Goal: Information Seeking & Learning: Learn about a topic

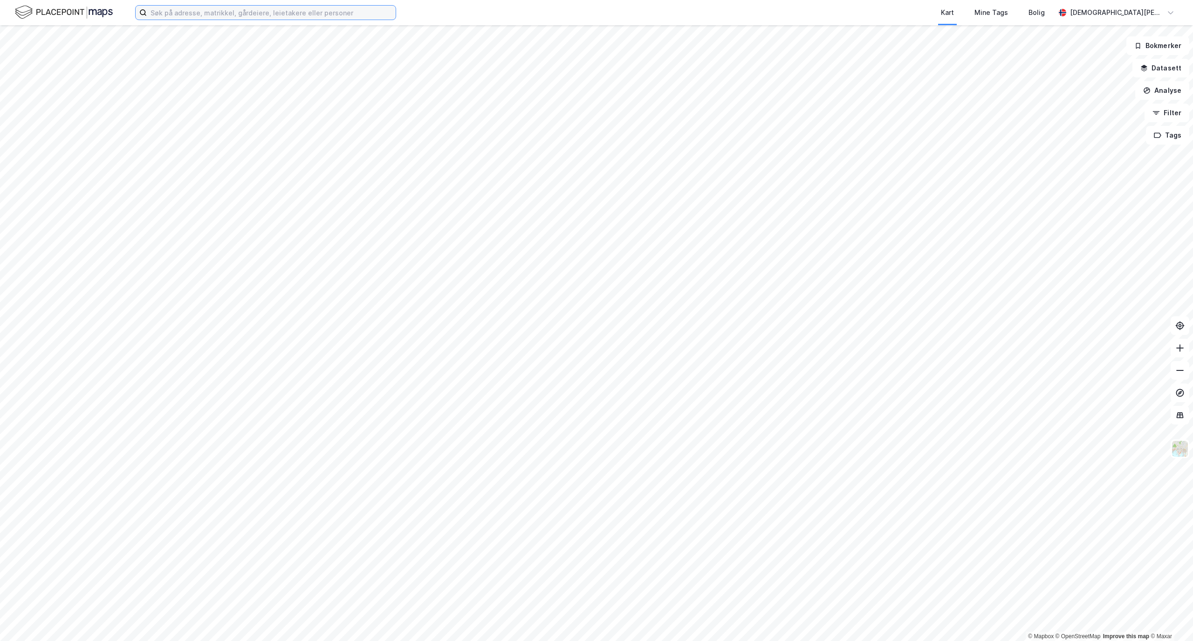
click at [274, 9] on input at bounding box center [271, 13] width 249 height 14
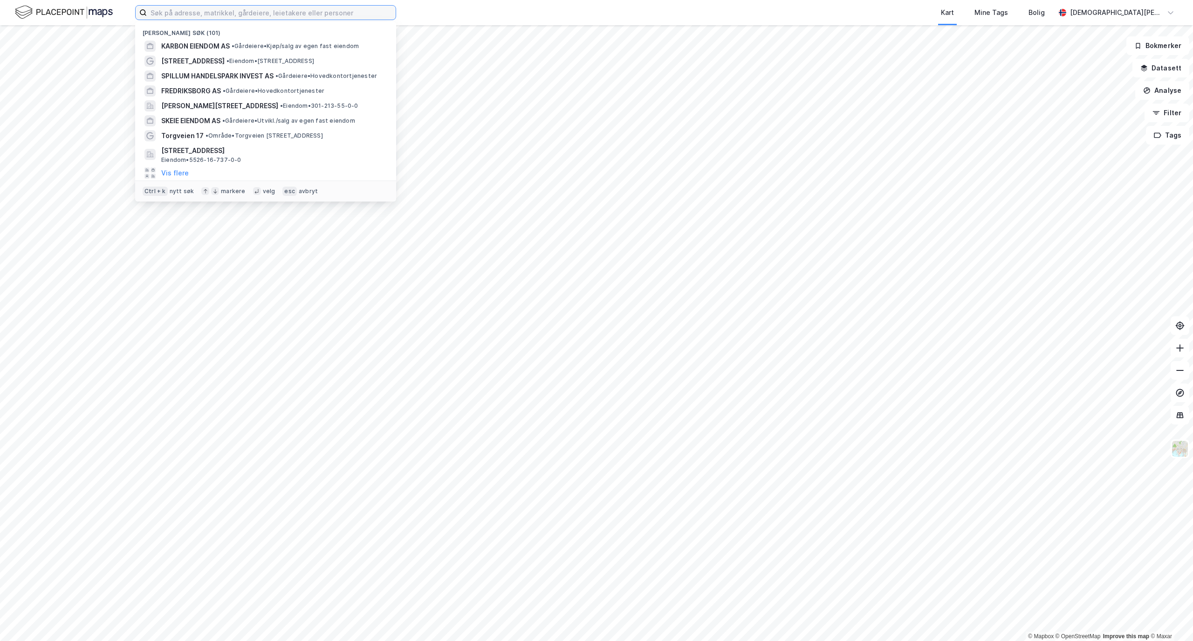
paste input "[STREET_ADDRESS]"
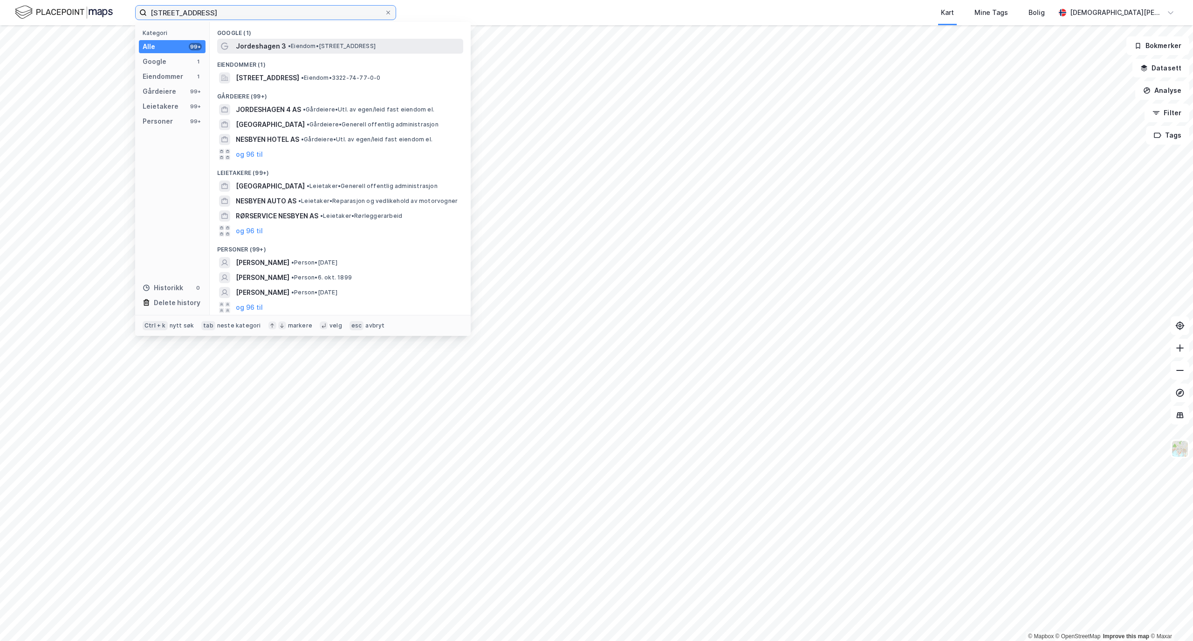
type input "[STREET_ADDRESS]"
click at [272, 45] on span "Jordeshagen 3" at bounding box center [261, 46] width 50 height 11
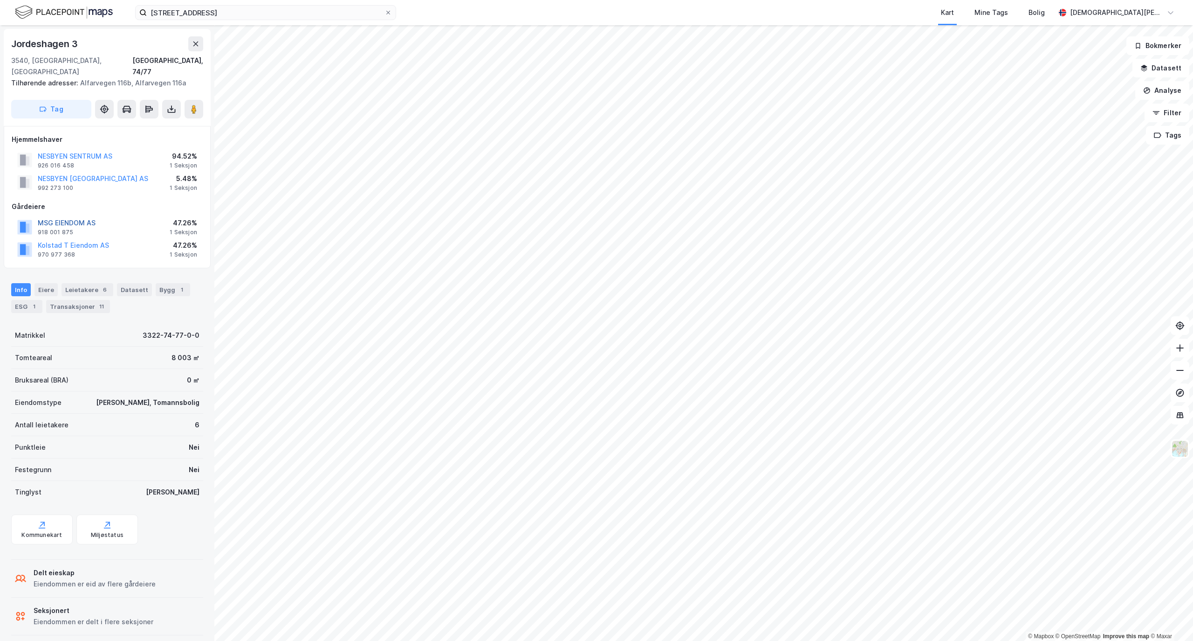
click at [0, 0] on button "MSG EIENDOM AS" at bounding box center [0, 0] width 0 height 0
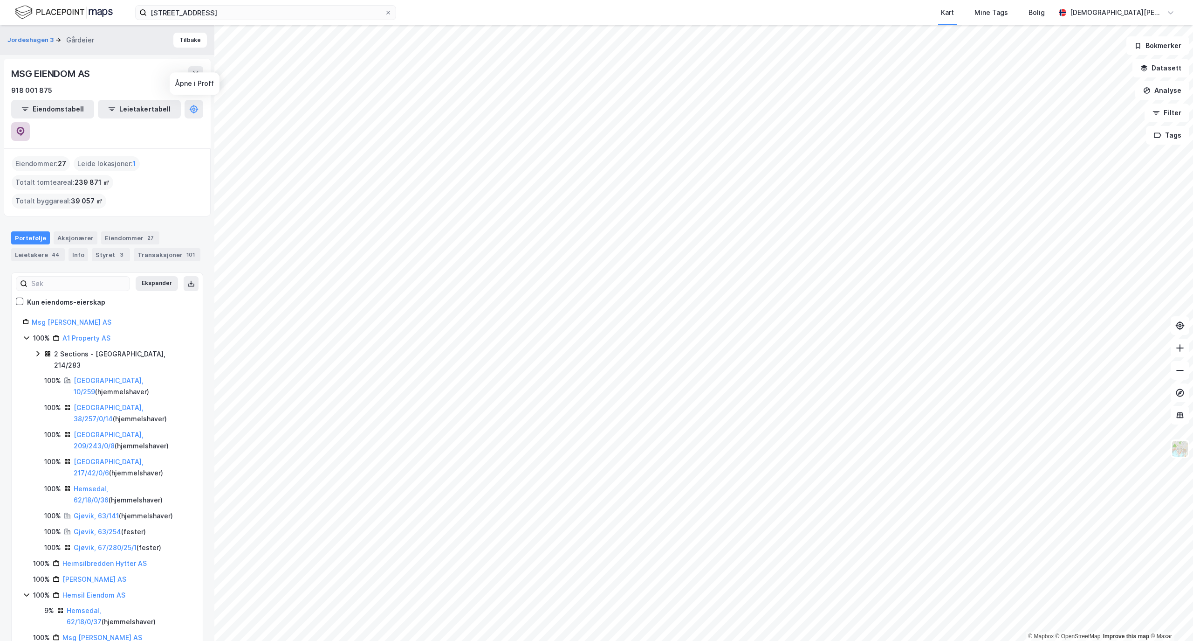
click at [25, 127] on icon at bounding box center [20, 131] width 9 height 9
click at [173, 38] on button "Tilbake" at bounding box center [190, 40] width 34 height 15
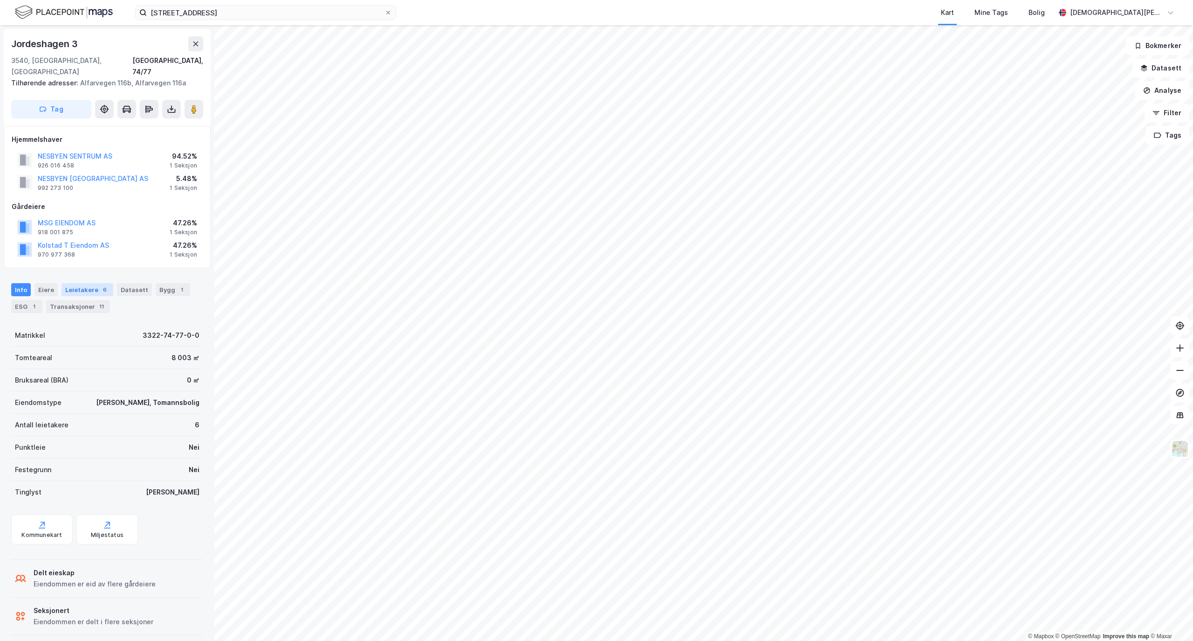
click at [69, 283] on div "Leietakere 6" at bounding box center [88, 289] width 52 height 13
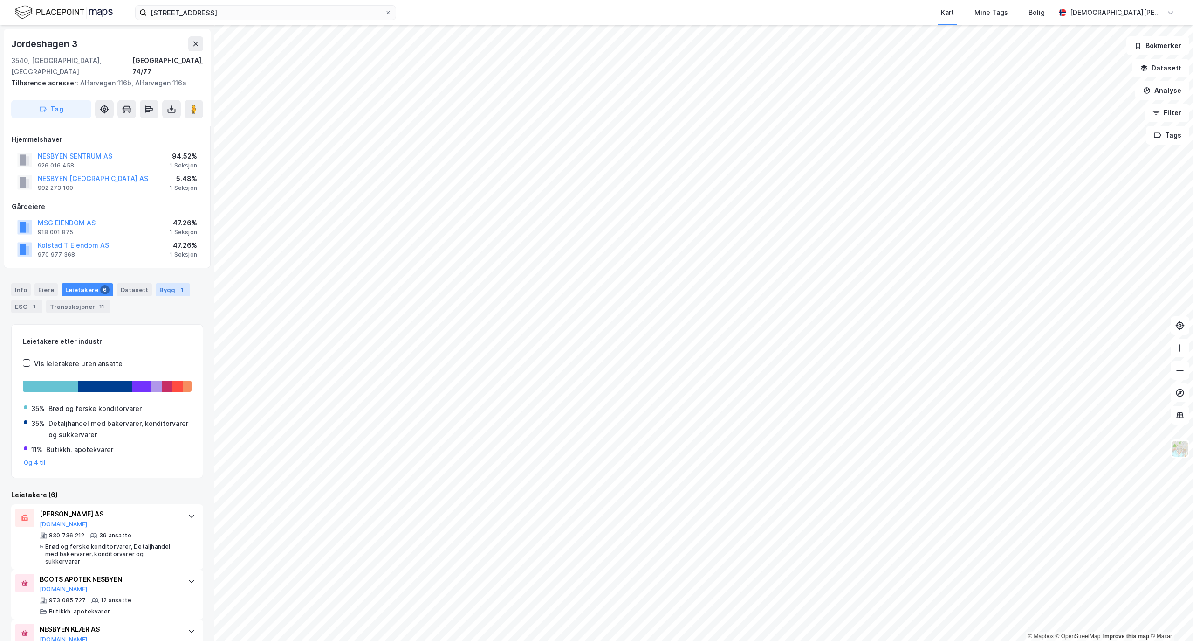
click at [165, 283] on div "Bygg 1" at bounding box center [173, 289] width 34 height 13
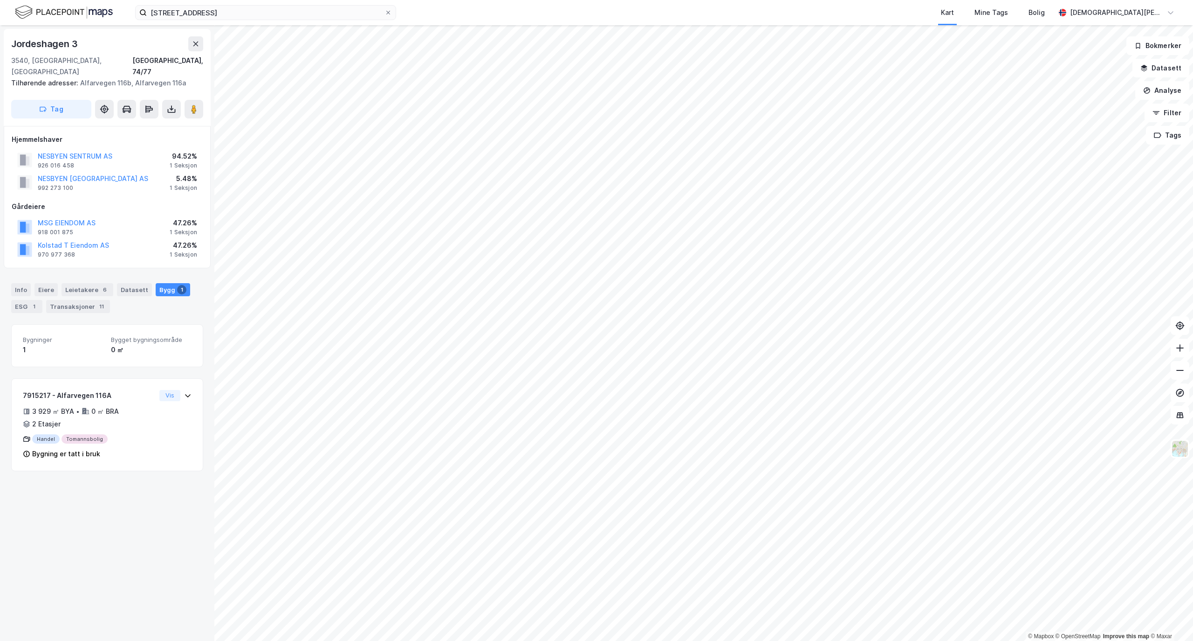
click at [33, 283] on div "Info [PERSON_NAME] 6 Datasett Bygg 1 ESG 1 Transaksjoner 11" at bounding box center [107, 298] width 192 height 30
click at [39, 283] on div "Eiere" at bounding box center [45, 289] width 23 height 13
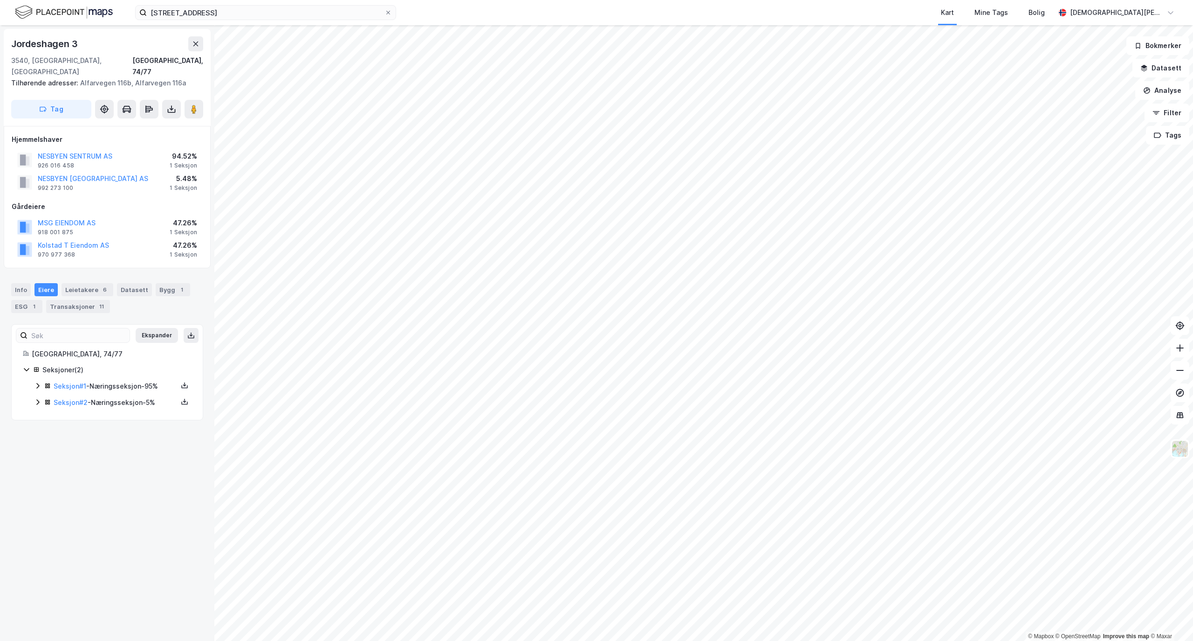
click at [40, 398] on icon at bounding box center [37, 401] width 7 height 7
click at [35, 370] on div "Seksjoner ( 2 ) Seksjon # 1 - Næringsseksjon - 95% Seksjon # 2 - Næringsseksjon…" at bounding box center [107, 418] width 169 height 108
click at [41, 382] on icon at bounding box center [37, 385] width 7 height 7
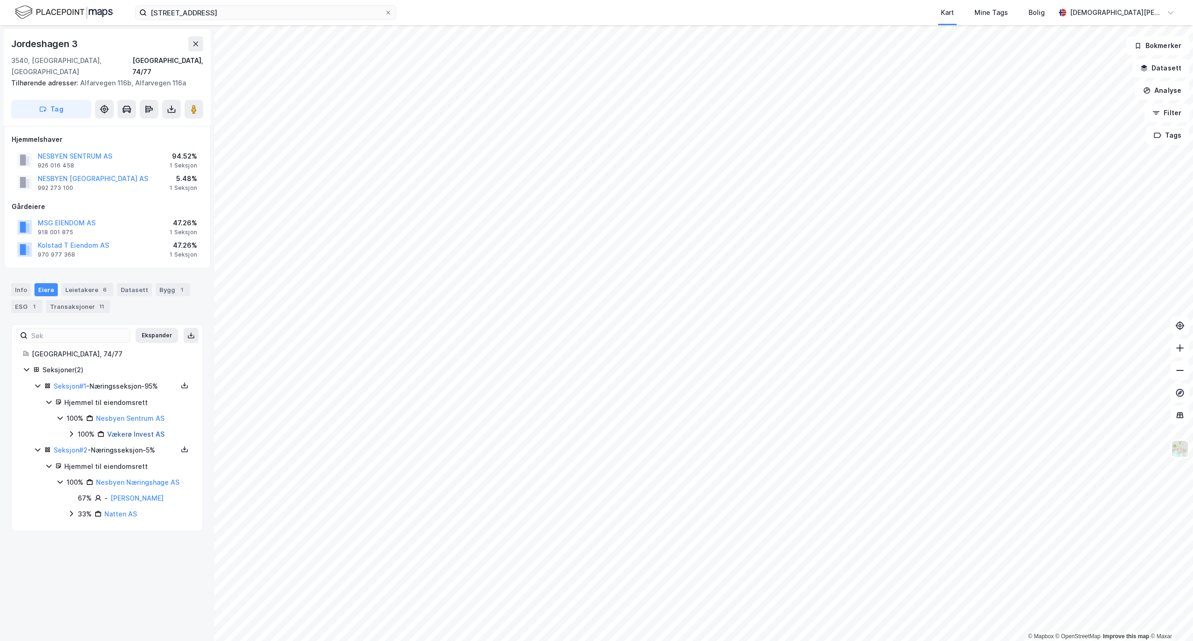
click at [133, 430] on link "Vækerø Invest AS" at bounding box center [135, 434] width 57 height 8
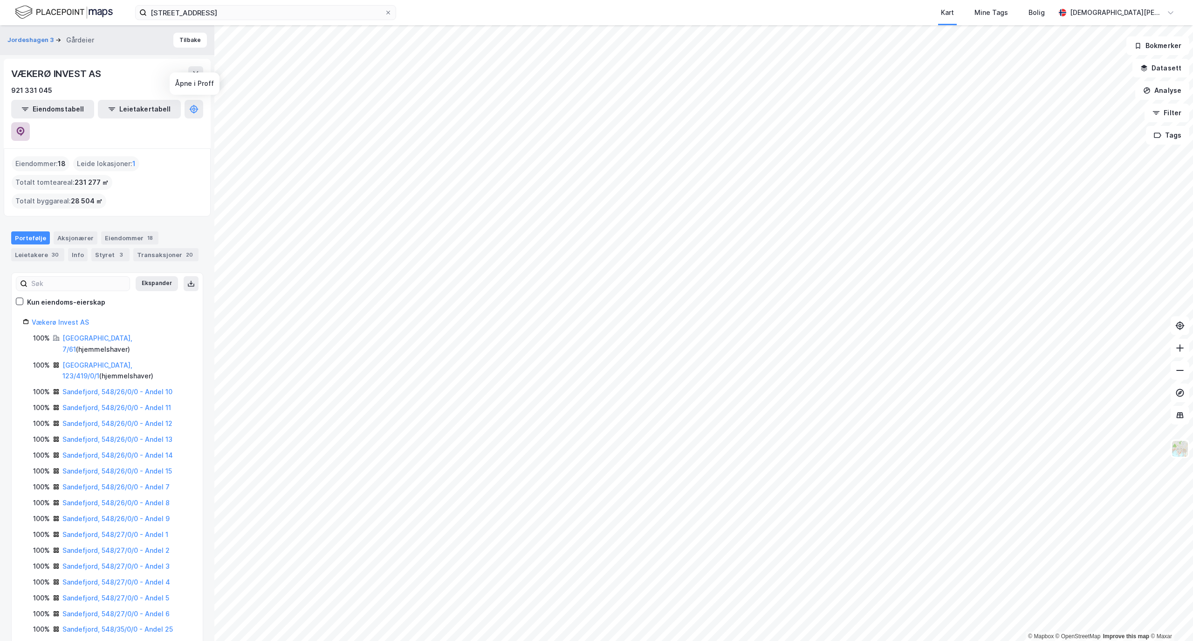
click at [22, 129] on icon at bounding box center [20, 130] width 3 height 3
click at [186, 38] on button "Tilbake" at bounding box center [190, 40] width 34 height 15
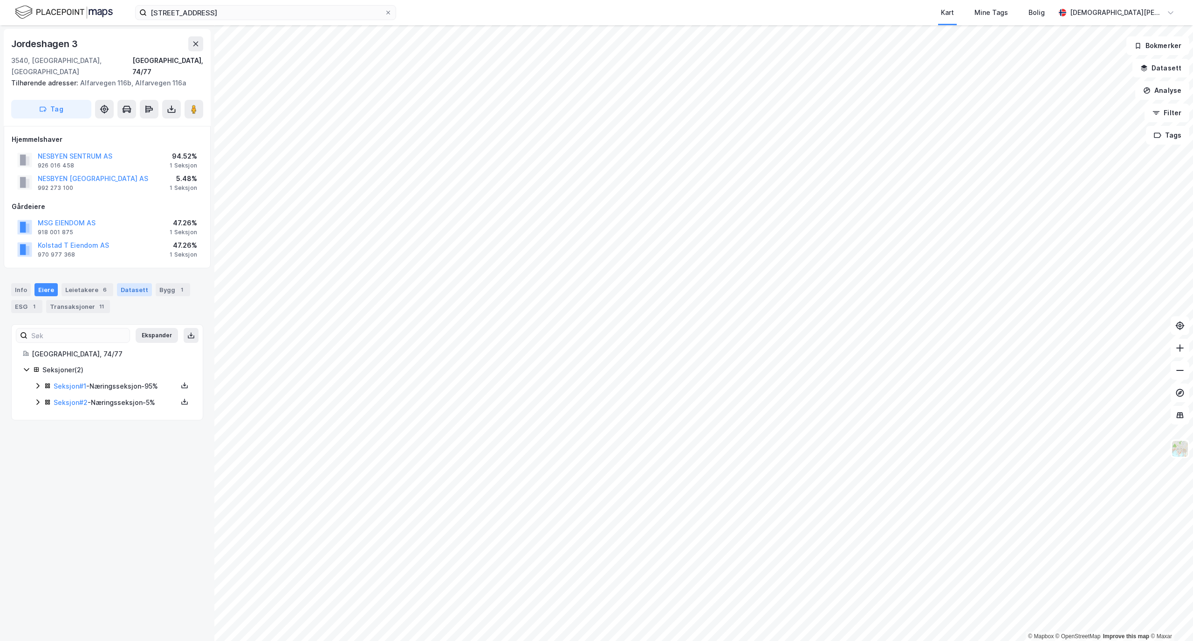
click at [131, 283] on div "Datasett" at bounding box center [134, 289] width 35 height 13
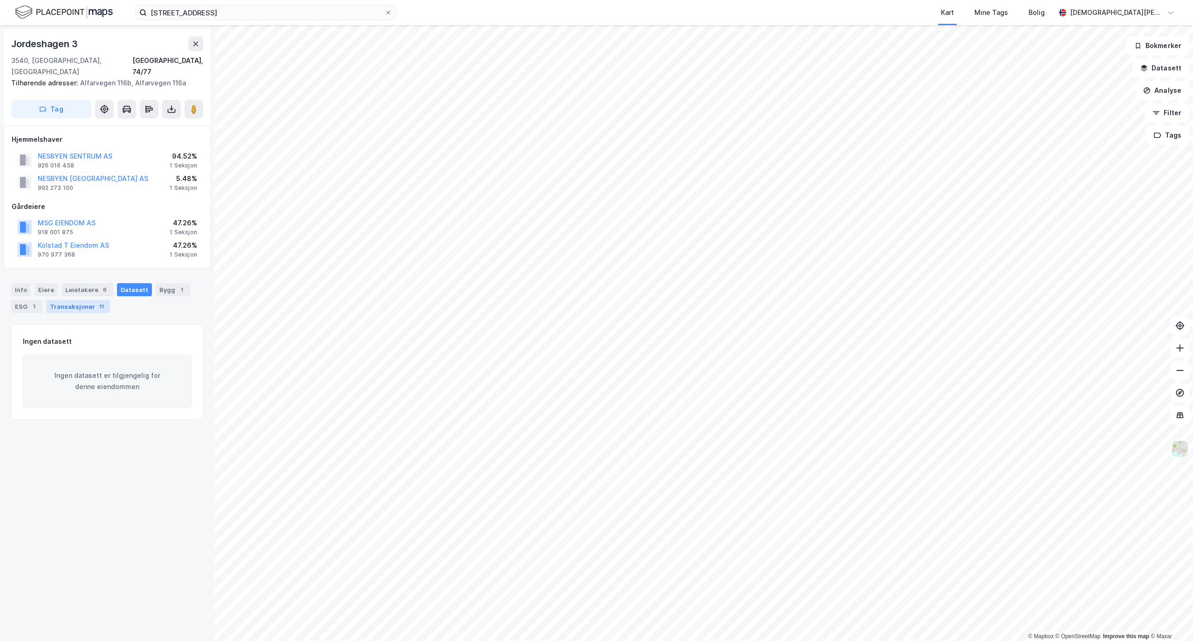
click at [92, 300] on div "Transaksjoner 11" at bounding box center [78, 306] width 64 height 13
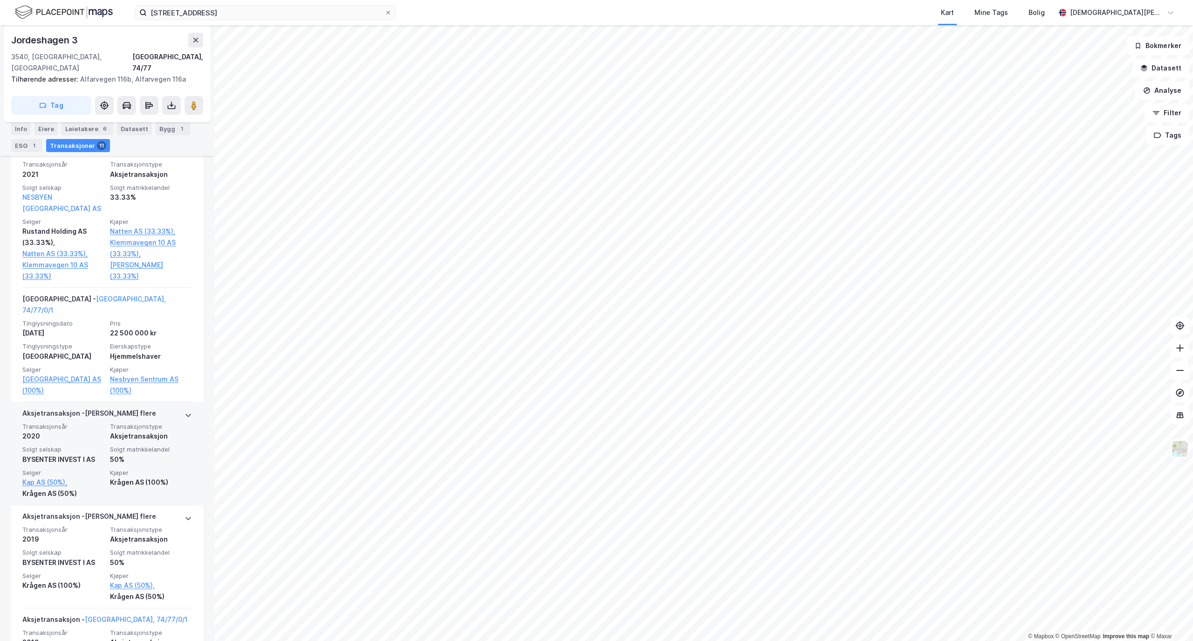
scroll to position [497, 0]
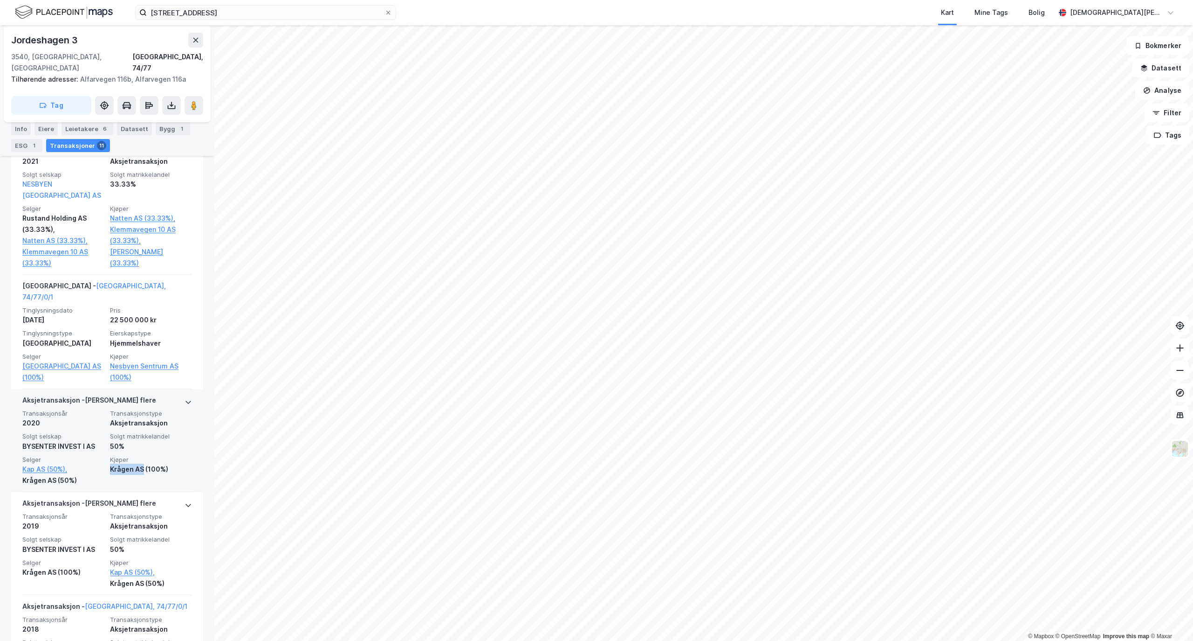
drag, startPoint x: 105, startPoint y: 446, endPoint x: 137, endPoint y: 449, distance: 31.9
click at [137, 463] on div "Krågen AS (100%)" at bounding box center [151, 468] width 82 height 11
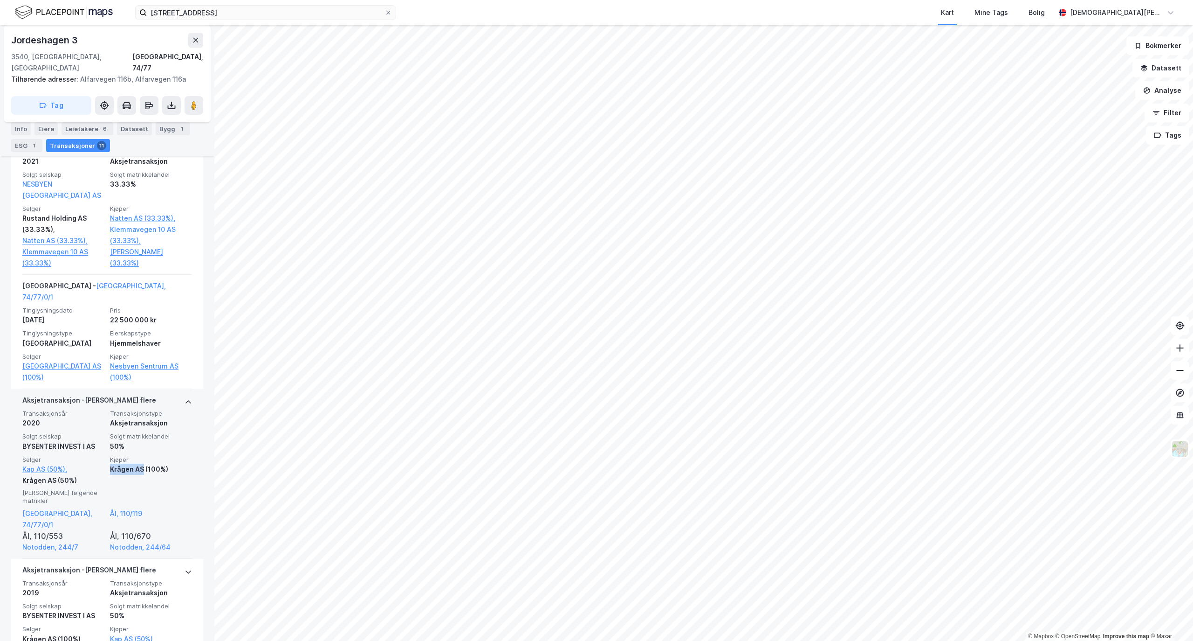
click at [137, 463] on div "Krågen AS (100%)" at bounding box center [151, 468] width 82 height 11
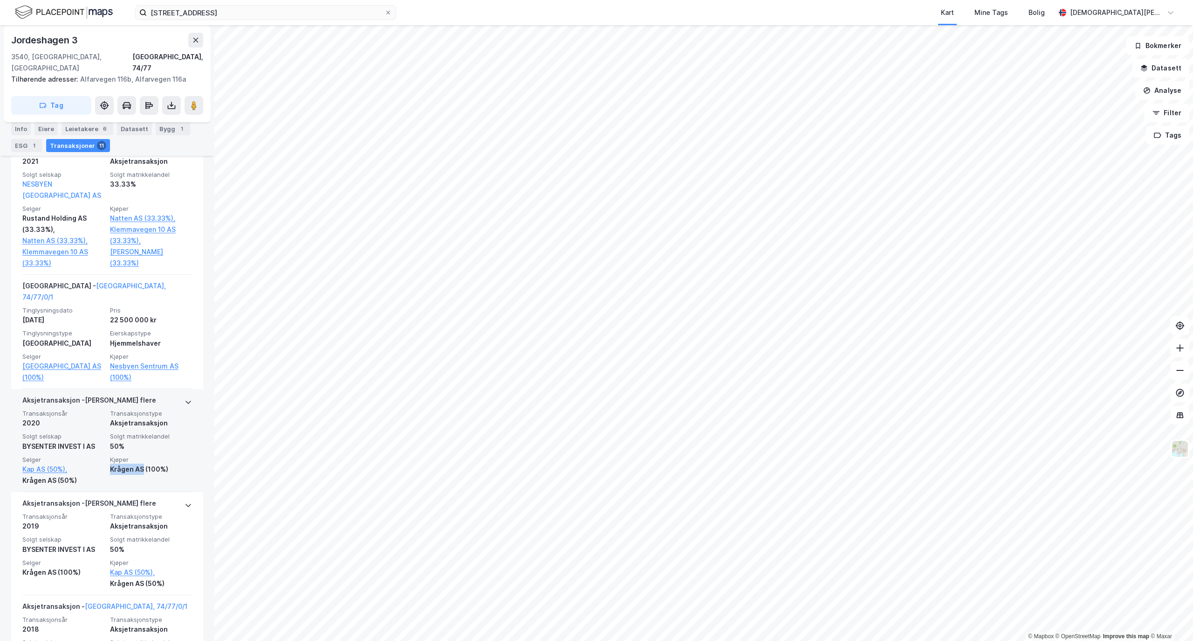
drag, startPoint x: 137, startPoint y: 449, endPoint x: 103, endPoint y: 443, distance: 34.7
click at [103, 443] on div "Transaksjonsår 2020 Transaksjonstype Aksjetransaksjon Solgt selskap BYSENTER IN…" at bounding box center [107, 447] width 170 height 76
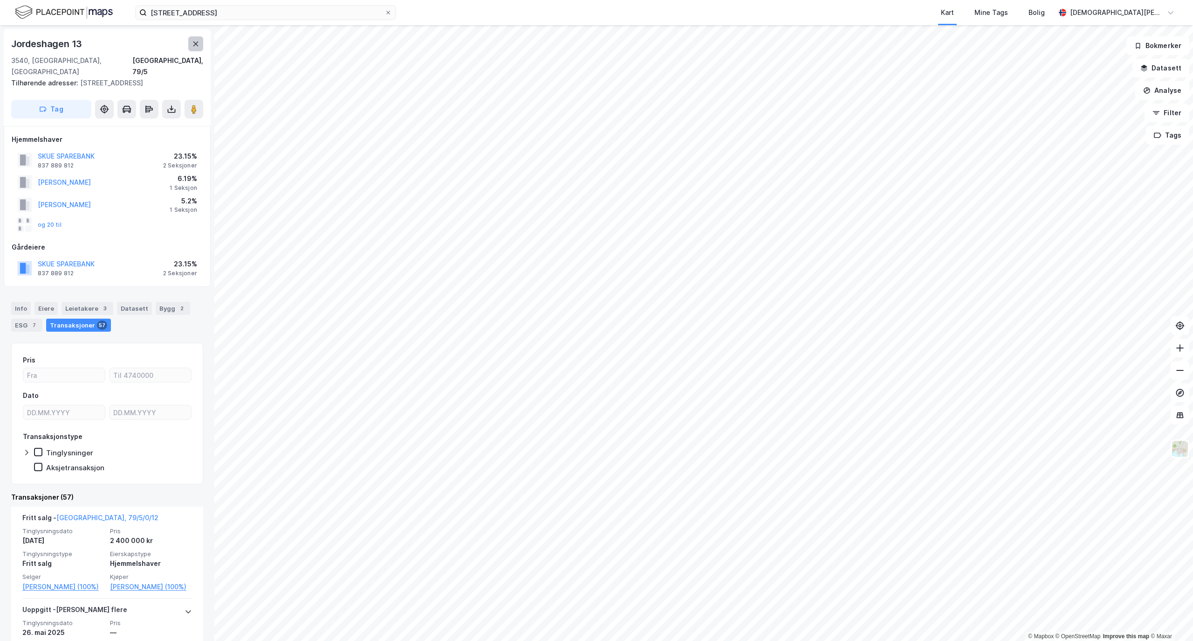
click at [200, 46] on button at bounding box center [195, 43] width 15 height 15
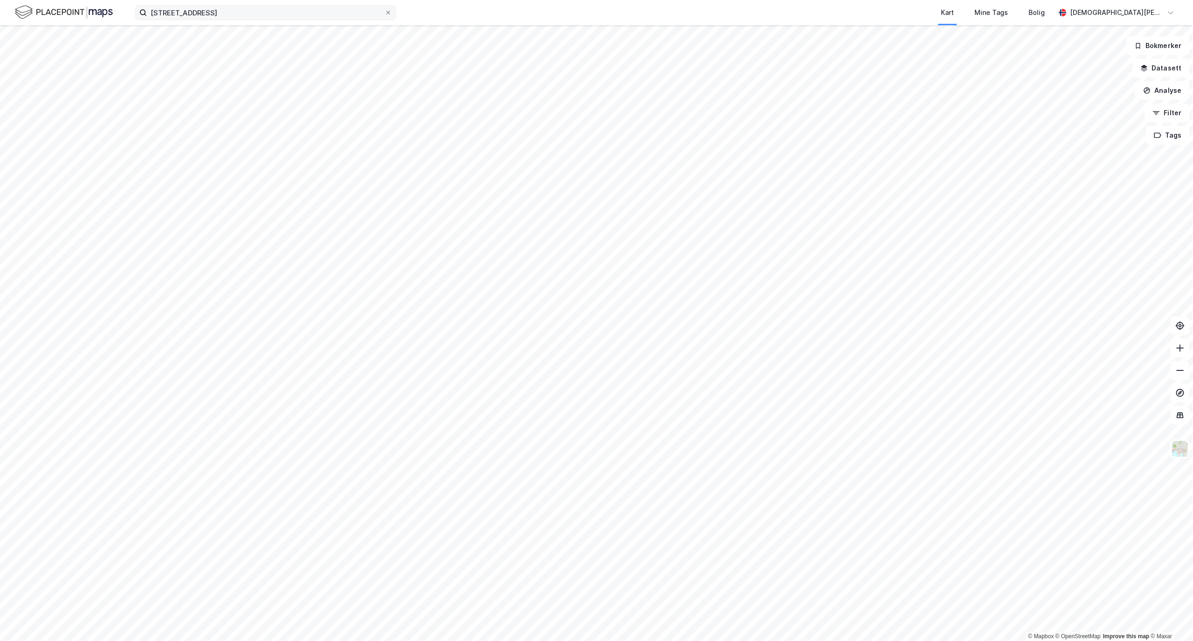
click at [390, 20] on label "[STREET_ADDRESS]" at bounding box center [265, 12] width 261 height 15
click at [385, 20] on input "[STREET_ADDRESS]" at bounding box center [266, 13] width 238 height 14
click at [387, 14] on icon at bounding box center [389, 13] width 6 height 6
click at [385, 14] on input "[STREET_ADDRESS]" at bounding box center [266, 13] width 238 height 14
click at [232, 10] on input "[STREET_ADDRESS]" at bounding box center [266, 13] width 238 height 14
